Goal: Information Seeking & Learning: Learn about a topic

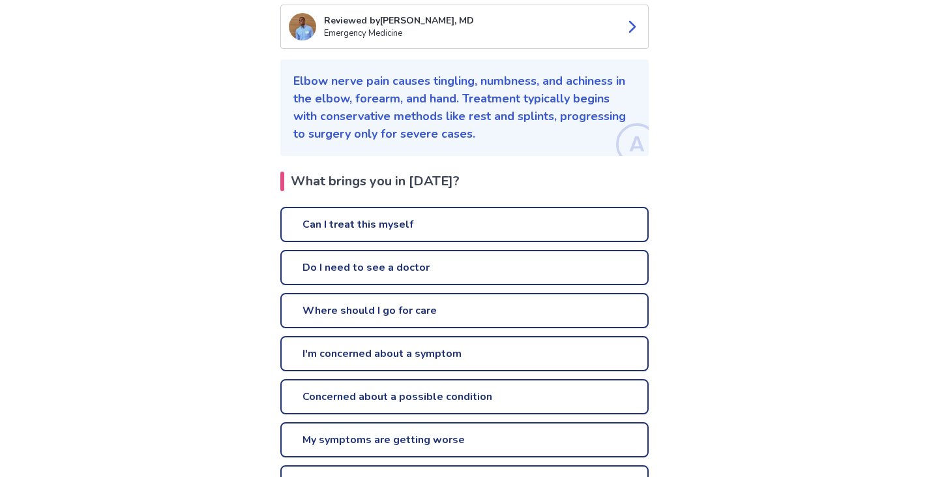
scroll to position [163, 0]
click at [403, 218] on link "Can I treat this myself" at bounding box center [464, 224] width 368 height 35
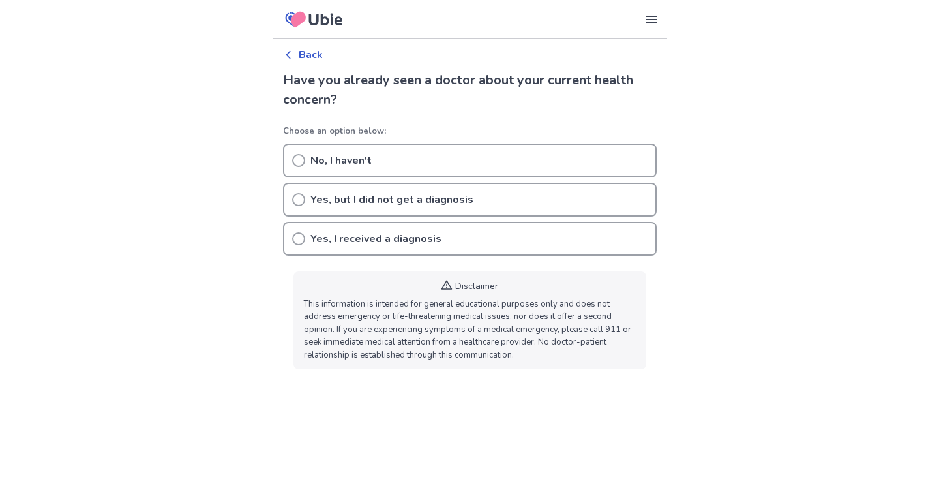
click at [352, 162] on p "No, I haven't" at bounding box center [340, 161] width 61 height 16
